Goal: Information Seeking & Learning: Learn about a topic

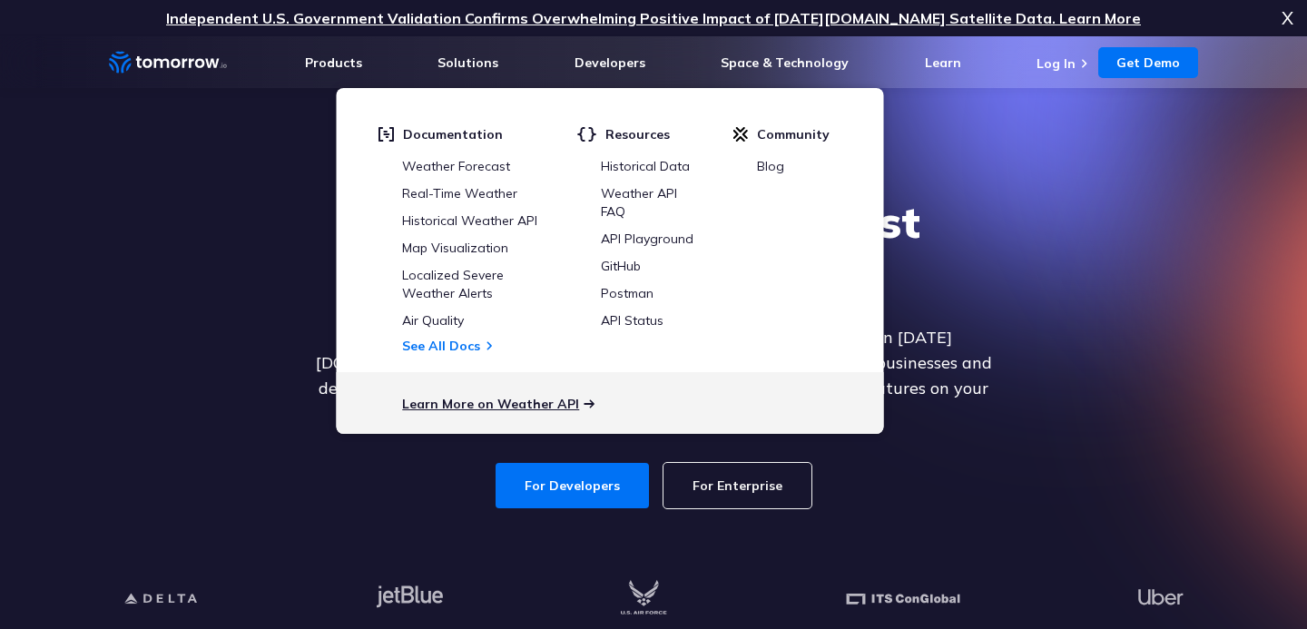
click at [480, 408] on link "Learn More on Weather API" at bounding box center [490, 404] width 177 height 16
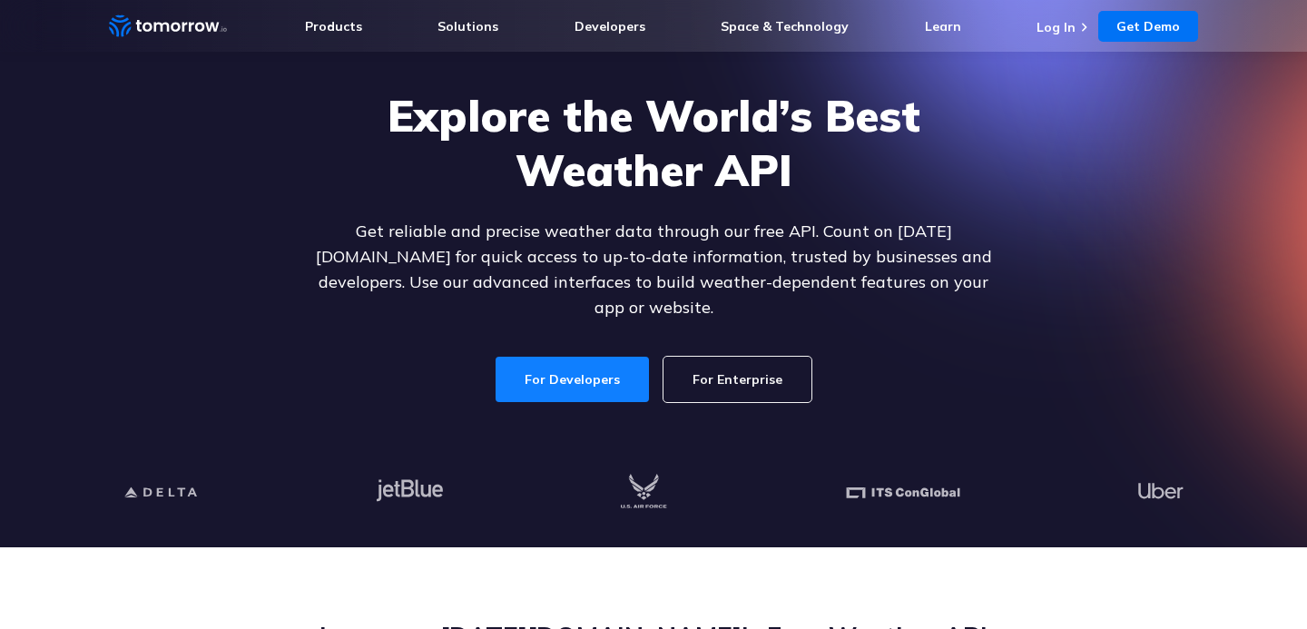
scroll to position [110, 0]
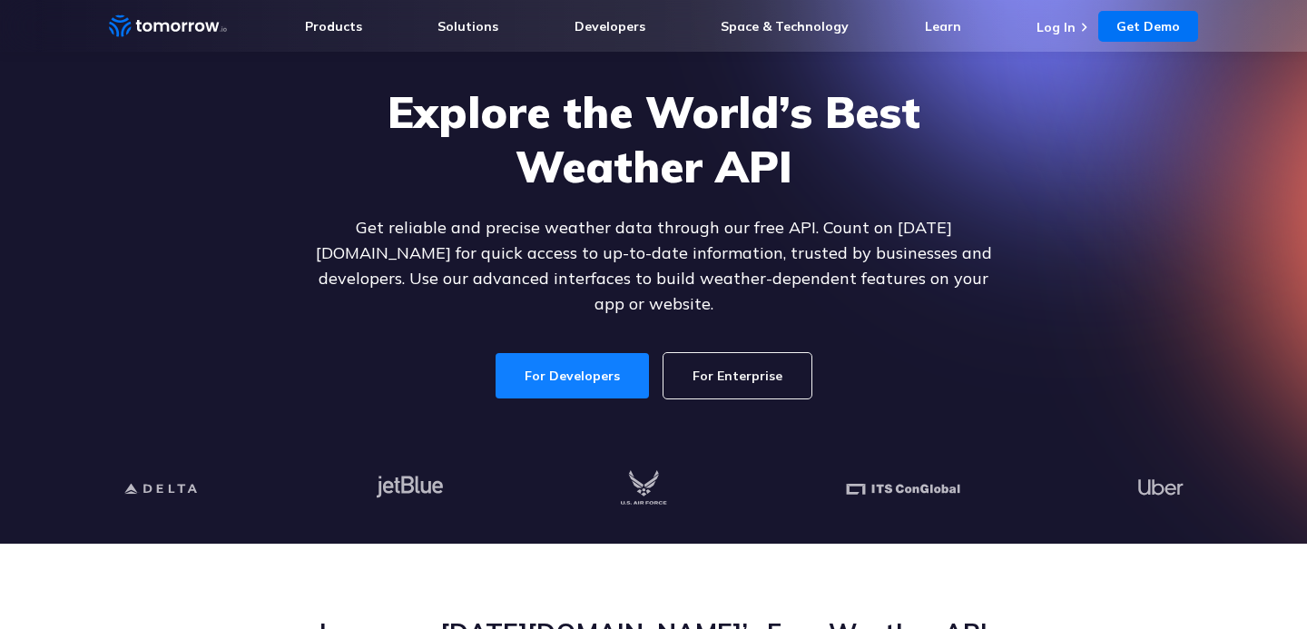
click at [600, 360] on link "For Developers" at bounding box center [572, 375] width 153 height 45
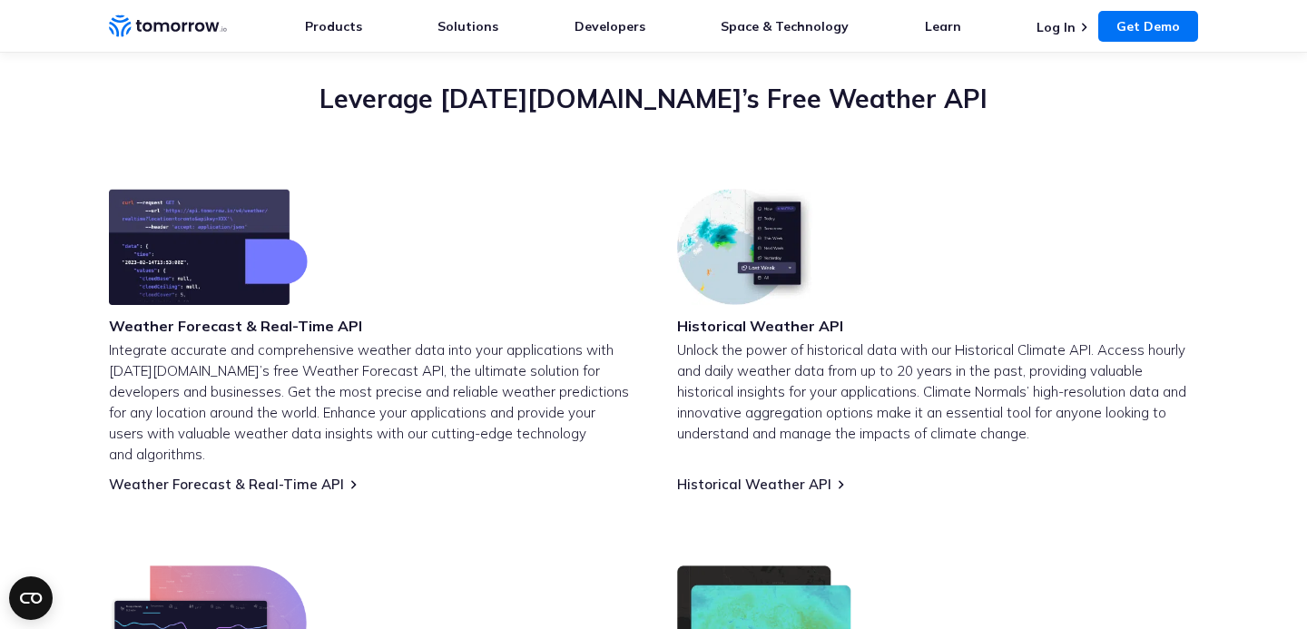
scroll to position [1036, 0]
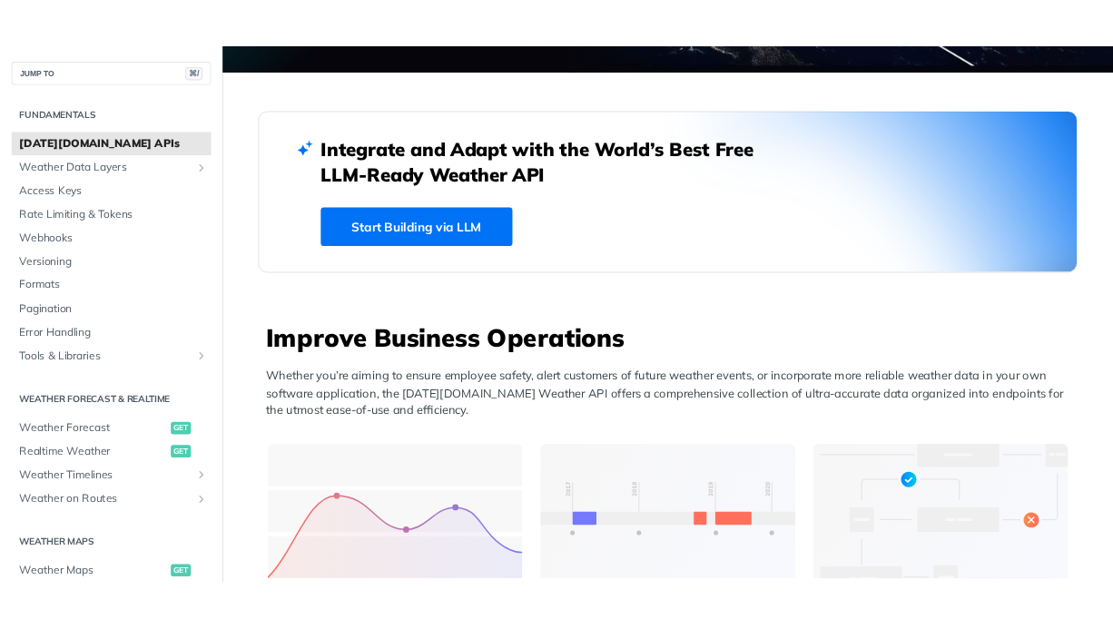
scroll to position [431, 0]
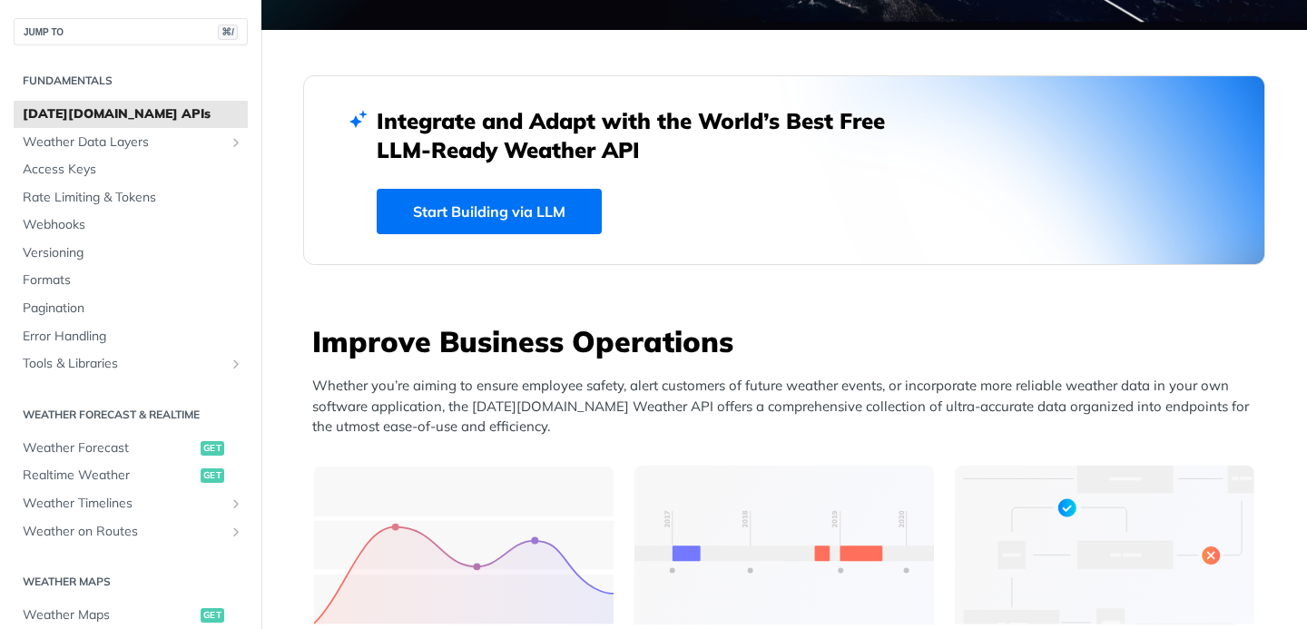
click at [493, 223] on link "Start Building via LLM" at bounding box center [489, 211] width 225 height 45
